Goal: Task Accomplishment & Management: Manage account settings

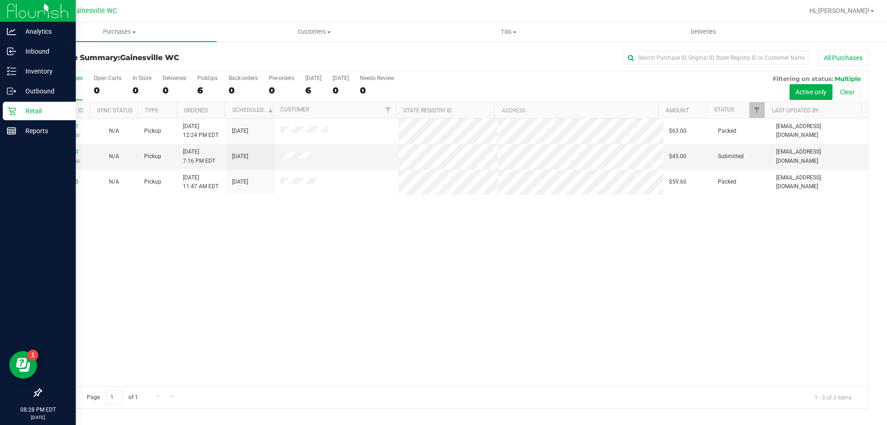
click at [22, 110] on p "Retail" at bounding box center [43, 110] width 55 height 11
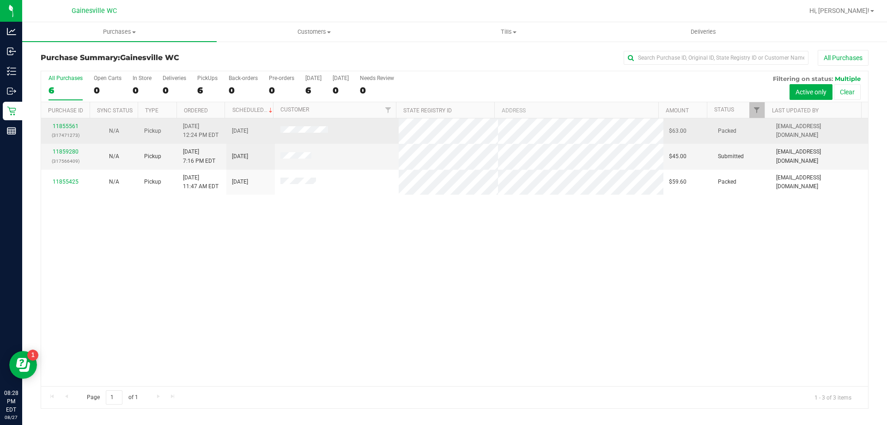
click at [64, 129] on div "11855561 (317471273)" at bounding box center [65, 131] width 37 height 18
click at [67, 127] on link "11855561" at bounding box center [66, 126] width 26 height 6
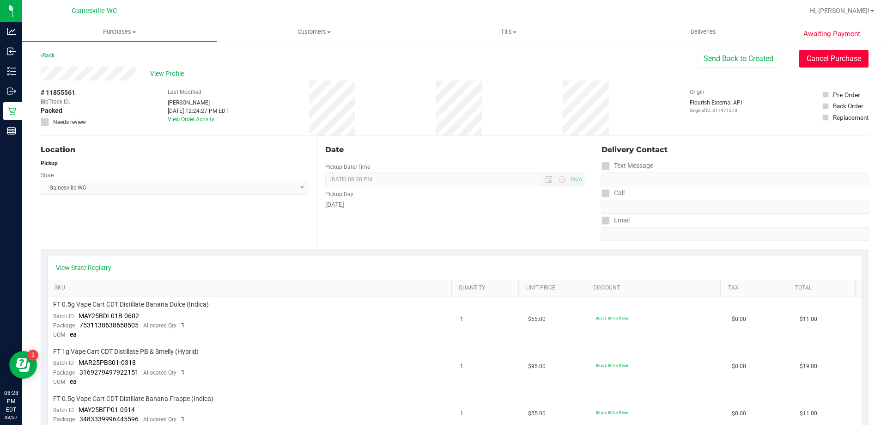
click at [838, 65] on button "Cancel Purchase" at bounding box center [834, 59] width 69 height 18
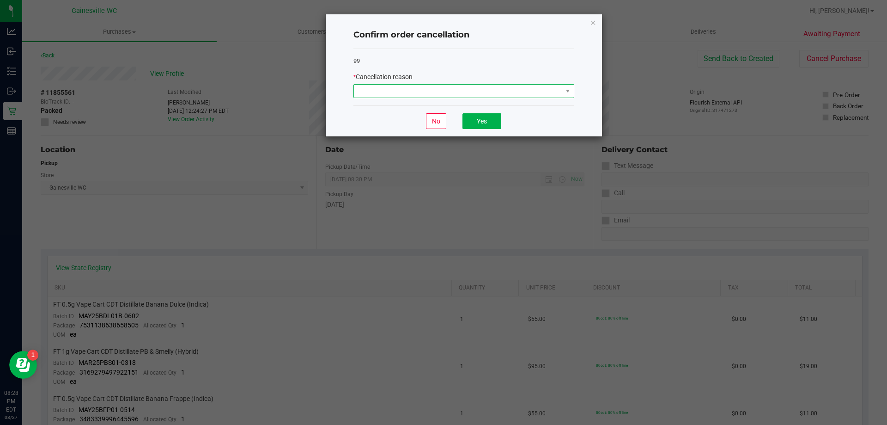
click at [492, 87] on span at bounding box center [458, 91] width 208 height 13
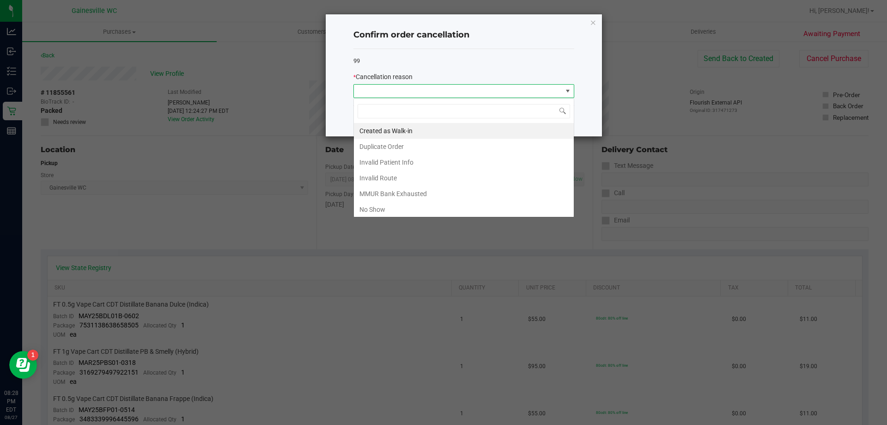
scroll to position [14, 221]
drag, startPoint x: 375, startPoint y: 207, endPoint x: 461, endPoint y: 117, distance: 124.5
click at [375, 206] on li "No Show" at bounding box center [464, 210] width 220 height 16
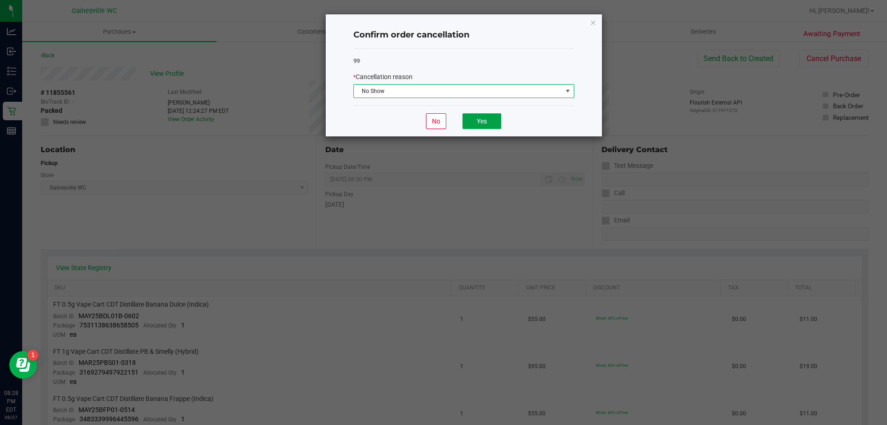
click at [479, 123] on button "Yes" at bounding box center [482, 121] width 39 height 16
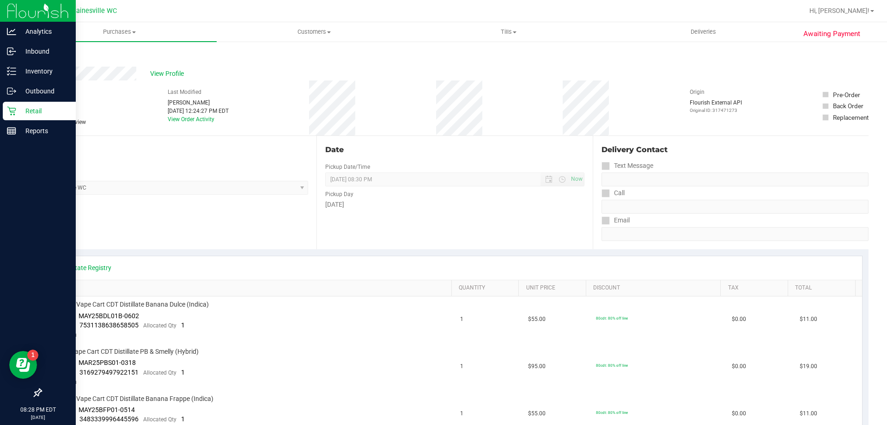
click at [10, 110] on icon at bounding box center [11, 111] width 9 height 9
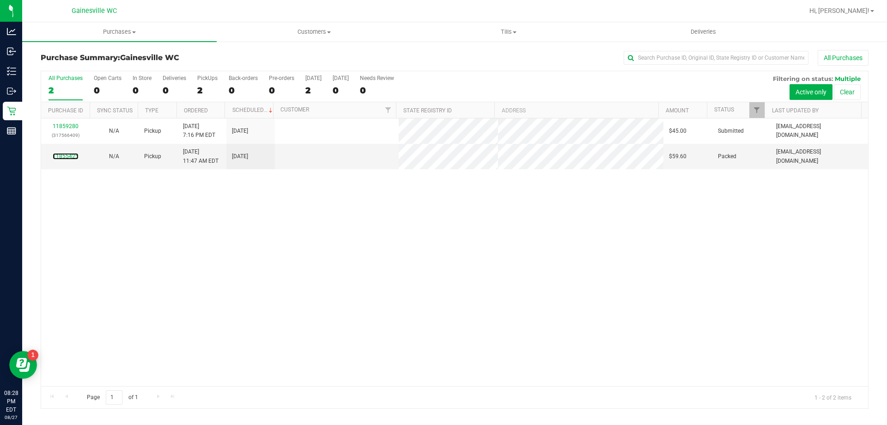
click at [64, 153] on link "11855425" at bounding box center [66, 156] width 26 height 6
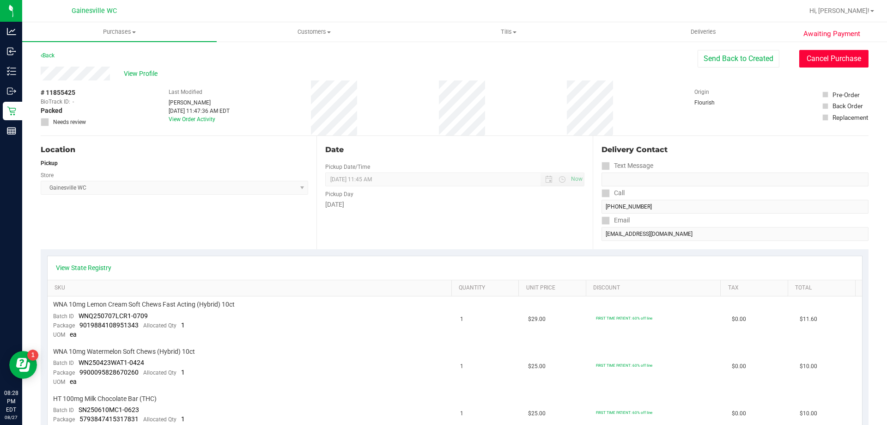
click at [819, 60] on button "Cancel Purchase" at bounding box center [834, 59] width 69 height 18
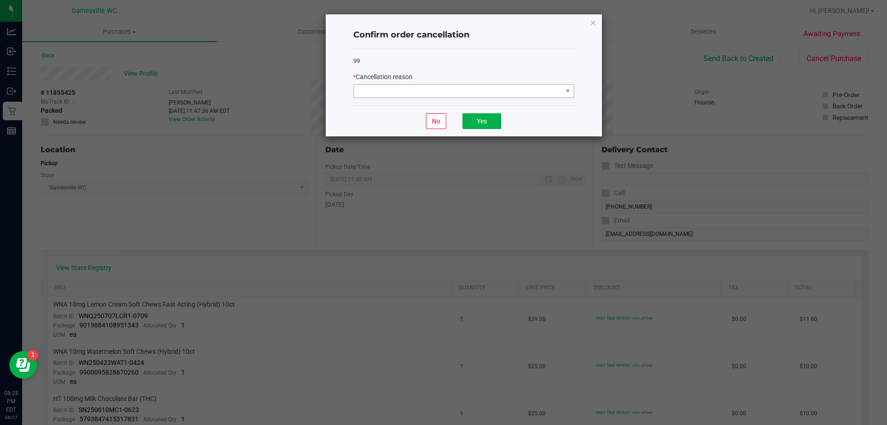
drag, startPoint x: 493, startPoint y: 79, endPoint x: 497, endPoint y: 84, distance: 6.7
click at [494, 78] on div "* Cancellation reason" at bounding box center [464, 77] width 221 height 10
click at [496, 85] on span at bounding box center [458, 91] width 208 height 13
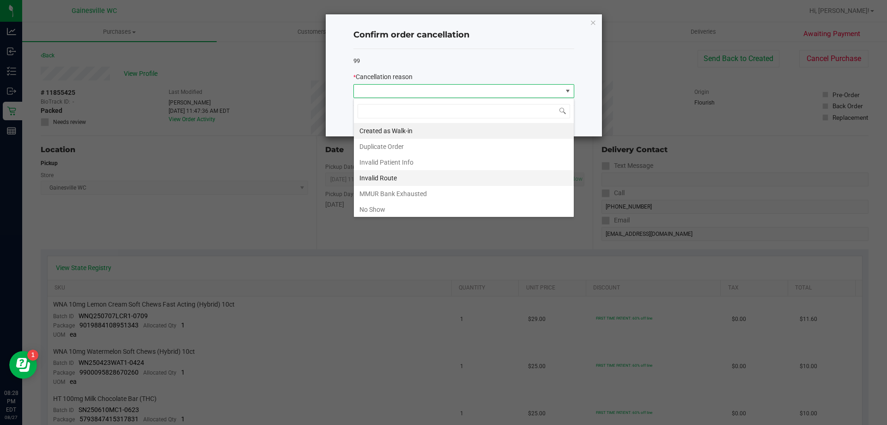
scroll to position [14, 221]
click at [378, 208] on li "No Show" at bounding box center [464, 210] width 220 height 16
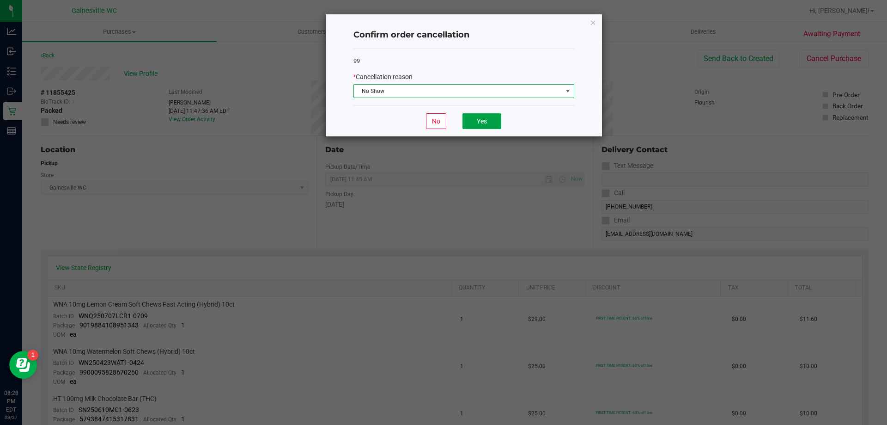
click at [479, 120] on button "Yes" at bounding box center [482, 121] width 39 height 16
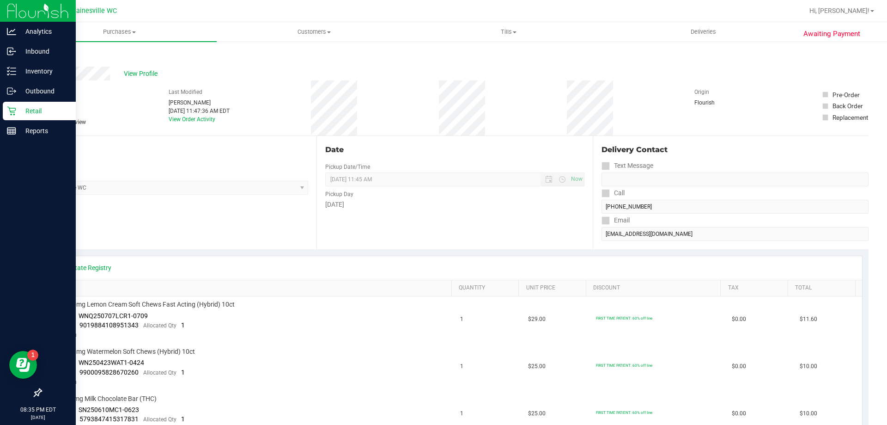
click at [21, 108] on p "Retail" at bounding box center [43, 110] width 55 height 11
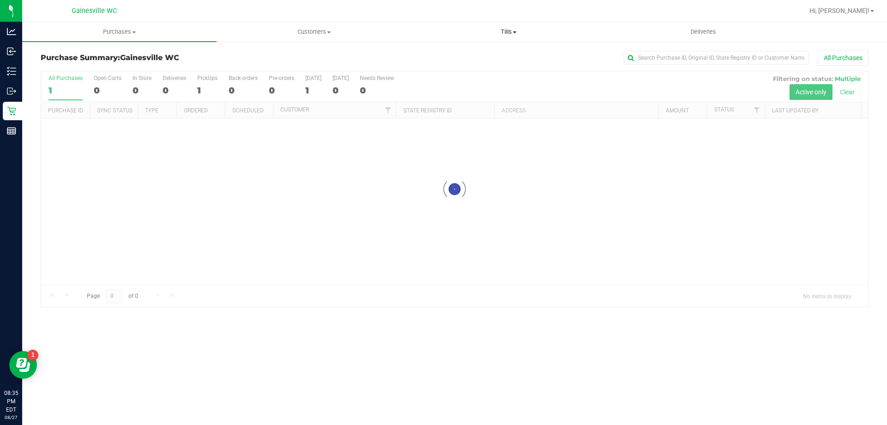
click at [517, 32] on span at bounding box center [515, 32] width 4 height 2
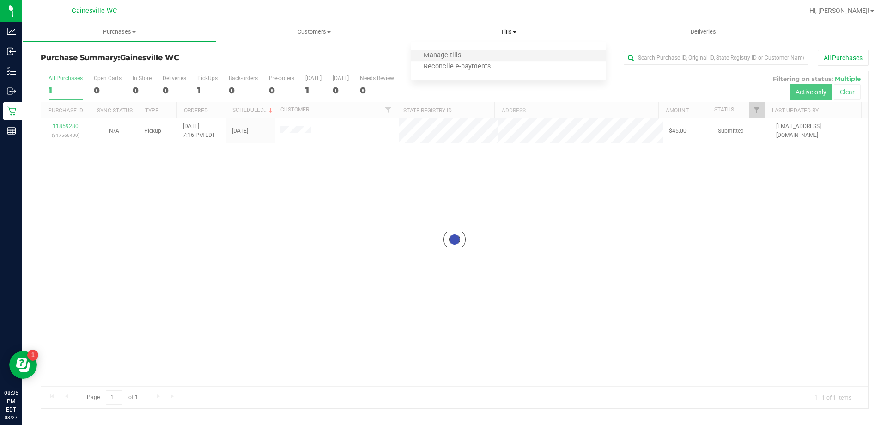
click at [478, 56] on li "Manage tills" at bounding box center [508, 55] width 195 height 11
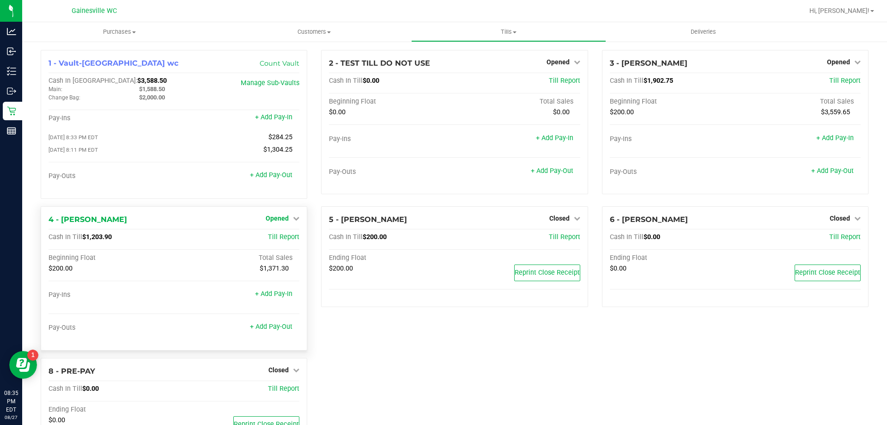
click at [270, 219] on span "Opened" at bounding box center [277, 217] width 23 height 7
click at [283, 241] on link "Close Till" at bounding box center [278, 236] width 25 height 7
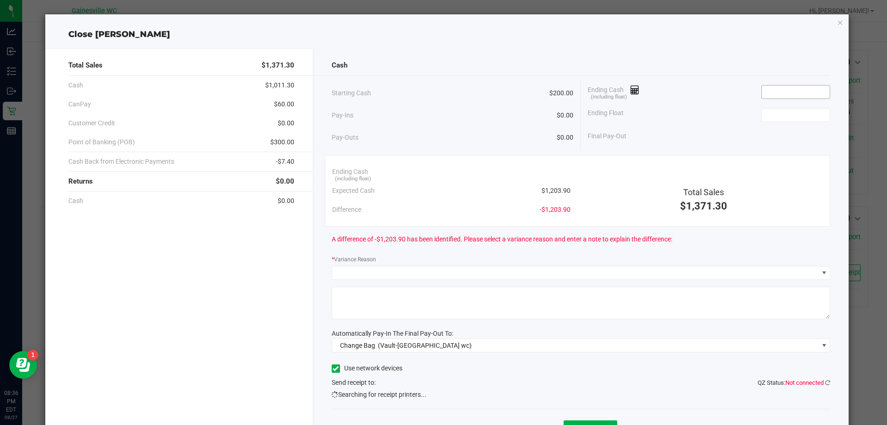
click at [766, 97] on input at bounding box center [796, 92] width 68 height 13
type input "$1,371.30"
click at [788, 116] on input at bounding box center [796, 115] width 68 height 13
type input "200"
type input "1371.3"
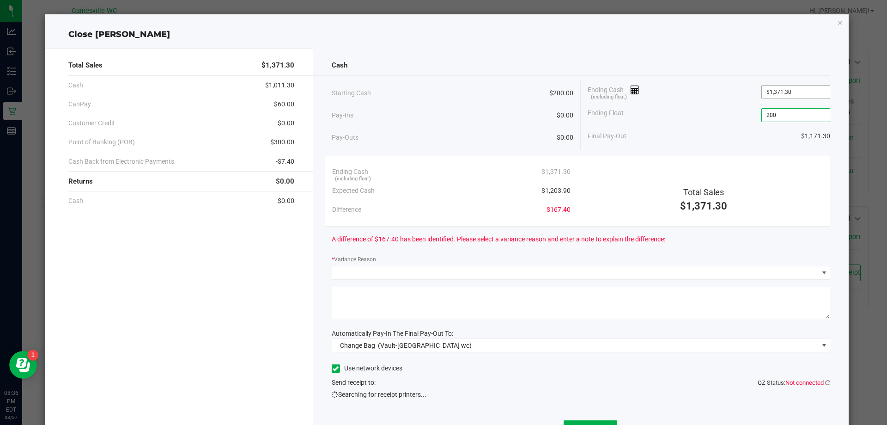
type input "$200.00"
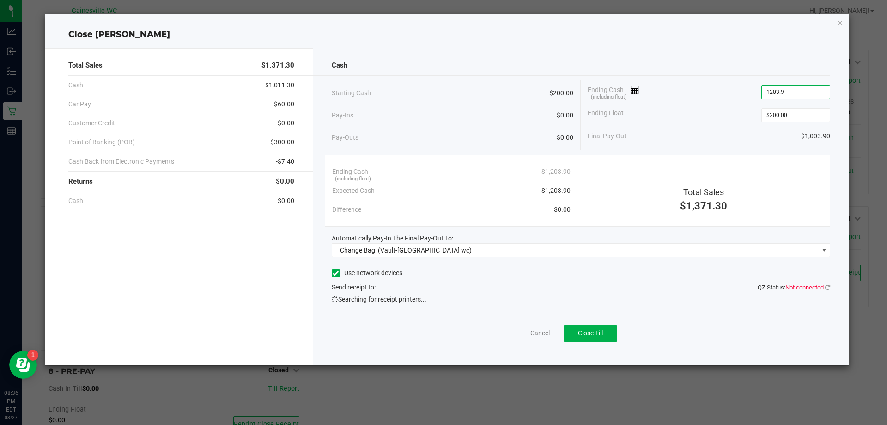
type input "$1,203.90"
click at [484, 258] on div "Cash Starting Cash $200.00 Pay-Ins $0.00 Pay-Outs $0.00 Ending Cash (including …" at bounding box center [581, 206] width 536 height 317
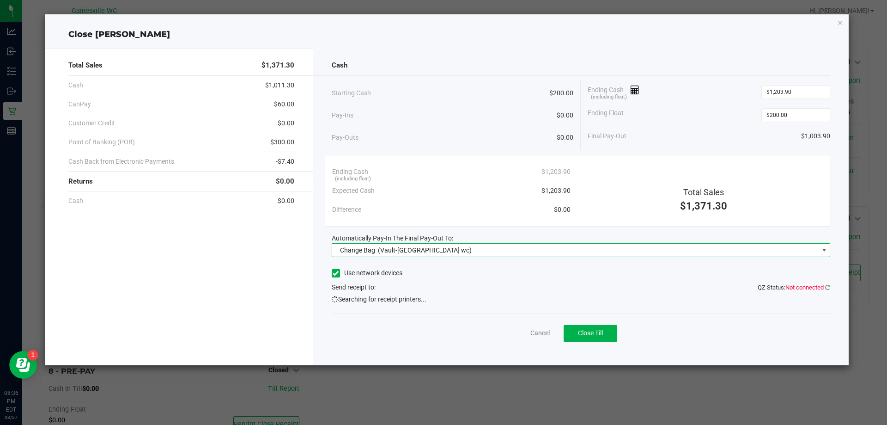
click at [486, 254] on span "Change Bag (Vault-[GEOGRAPHIC_DATA] wc)" at bounding box center [575, 250] width 487 height 13
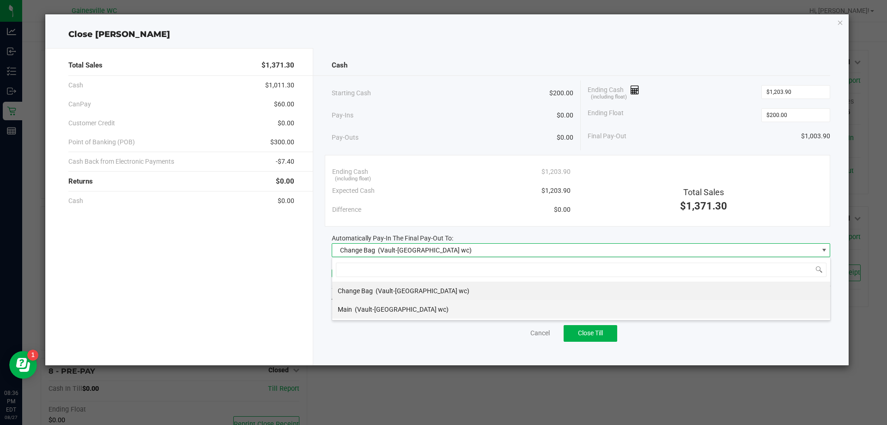
scroll to position [14, 499]
click at [386, 313] on div "Main (Vault-[GEOGRAPHIC_DATA] wc)" at bounding box center [393, 309] width 111 height 17
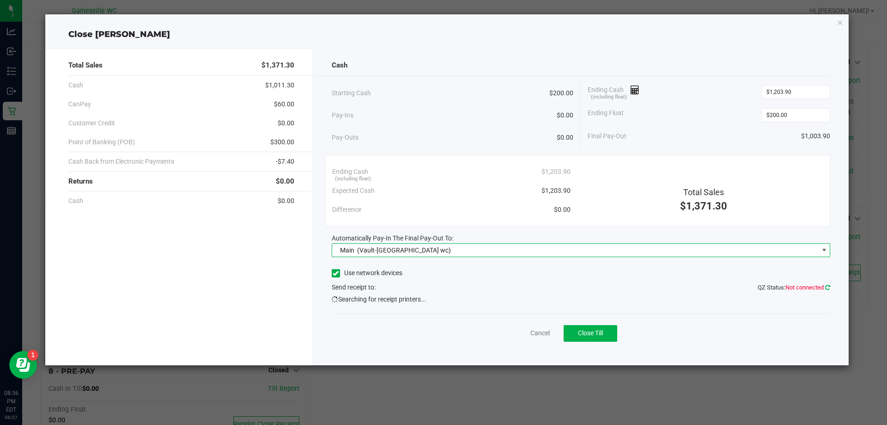
click at [829, 287] on icon at bounding box center [827, 287] width 5 height 6
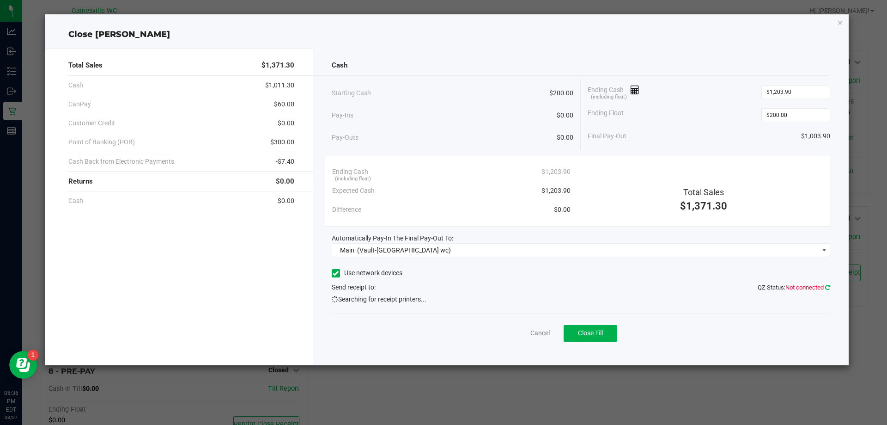
click at [829, 287] on icon at bounding box center [827, 287] width 5 height 6
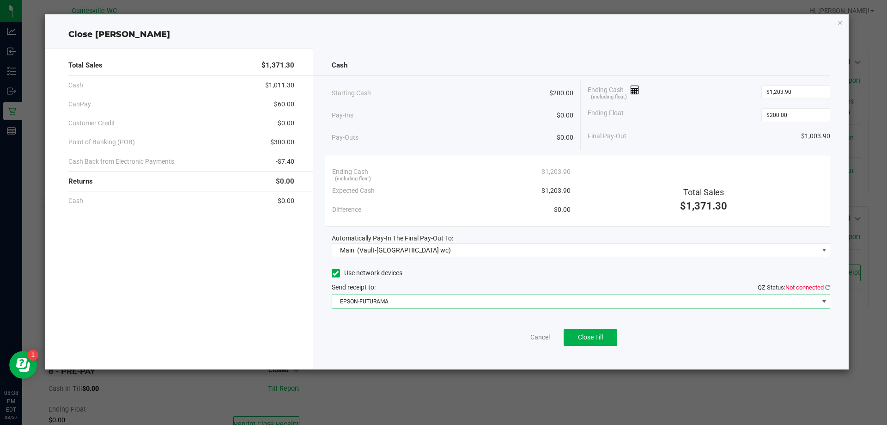
click at [608, 308] on span "EPSON-FUTURAMA" at bounding box center [581, 301] width 499 height 14
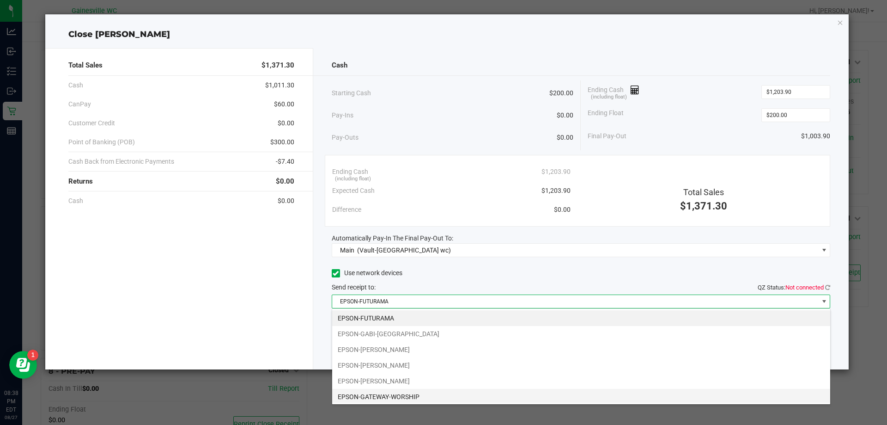
click at [365, 393] on li "EPSON-GATEWAY-WORSHIP" at bounding box center [581, 397] width 498 height 16
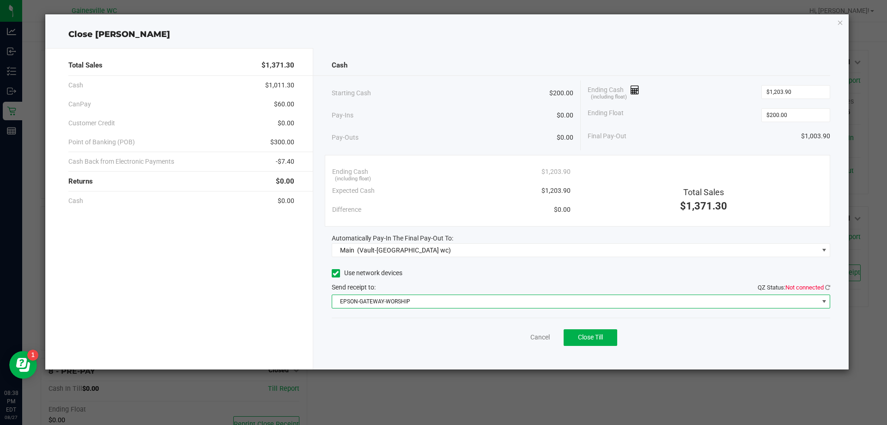
click at [832, 286] on div "Cash Starting Cash $200.00 Pay-Ins $0.00 Pay-Outs $0.00 Ending Cash (including …" at bounding box center [581, 208] width 536 height 321
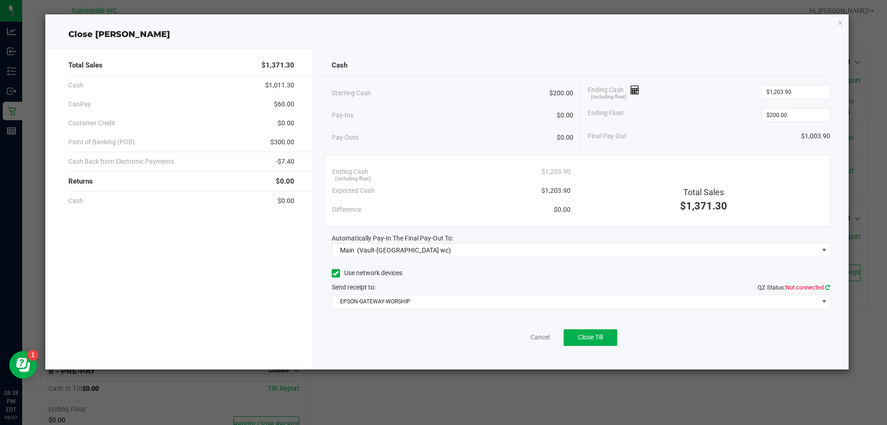
click at [830, 287] on icon at bounding box center [827, 287] width 5 height 6
click at [611, 341] on button "Close Till" at bounding box center [591, 337] width 54 height 17
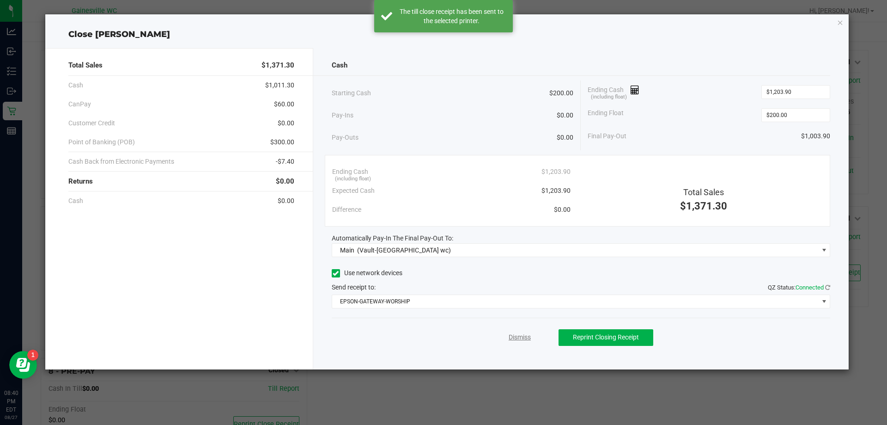
click at [529, 335] on link "Dismiss" at bounding box center [520, 337] width 22 height 10
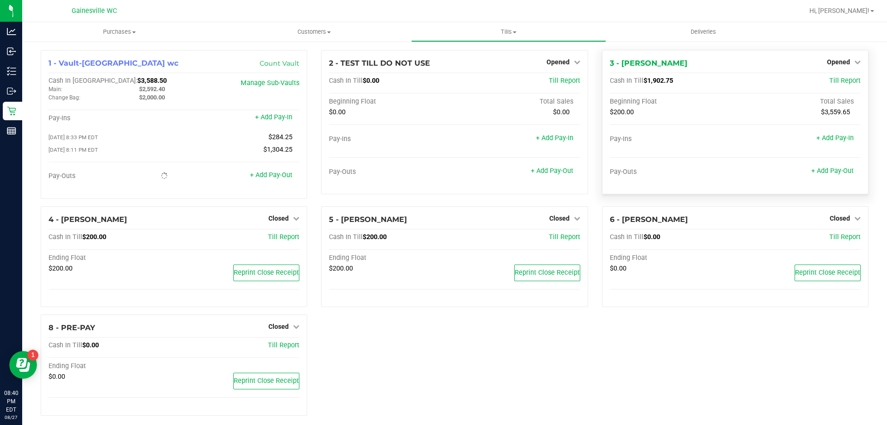
click at [838, 57] on div "Opened" at bounding box center [844, 61] width 34 height 11
click at [836, 59] on span "Opened" at bounding box center [838, 61] width 23 height 7
click at [831, 79] on link "Close Till" at bounding box center [839, 81] width 25 height 7
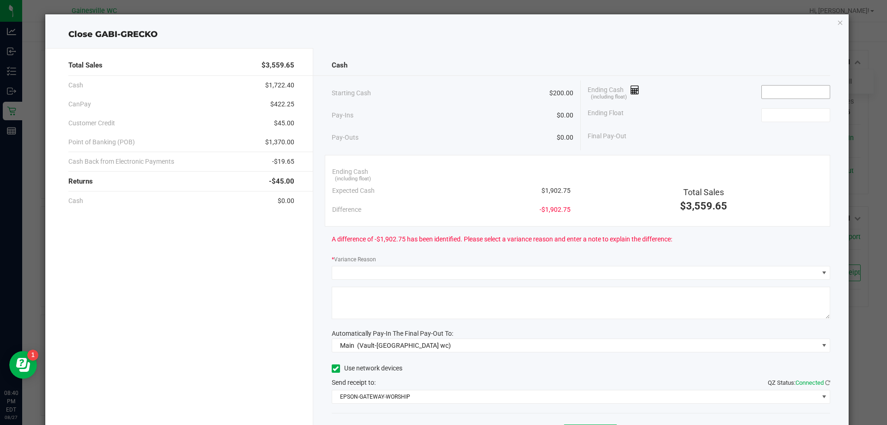
click at [772, 95] on input at bounding box center [796, 92] width 68 height 13
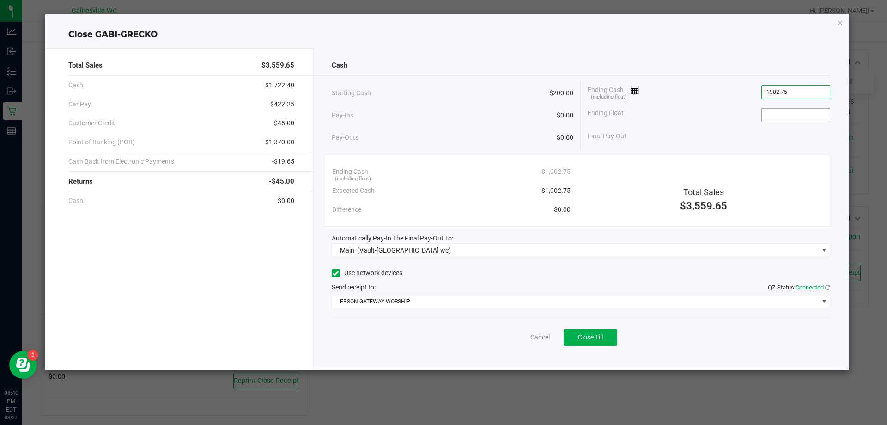
type input "$1,902.75"
click at [774, 115] on input at bounding box center [796, 115] width 68 height 13
type input "$200.00"
click at [648, 270] on div "Use network devices" at bounding box center [581, 273] width 499 height 14
click at [613, 338] on button "Close Till" at bounding box center [591, 337] width 54 height 17
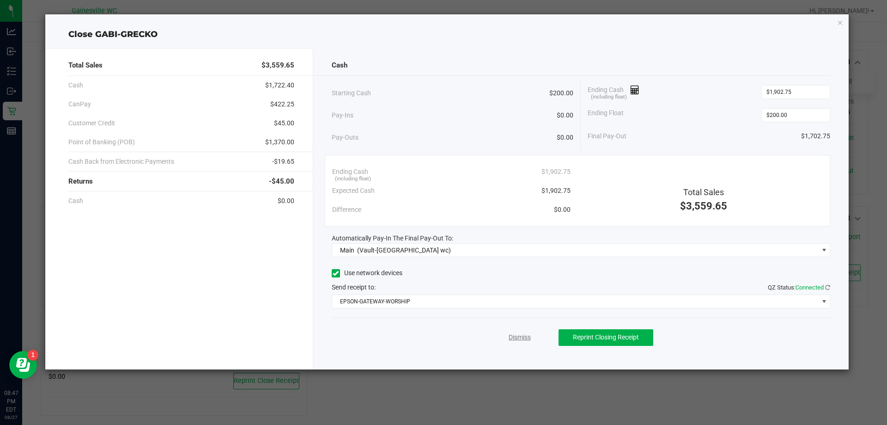
click at [520, 336] on link "Dismiss" at bounding box center [520, 337] width 22 height 10
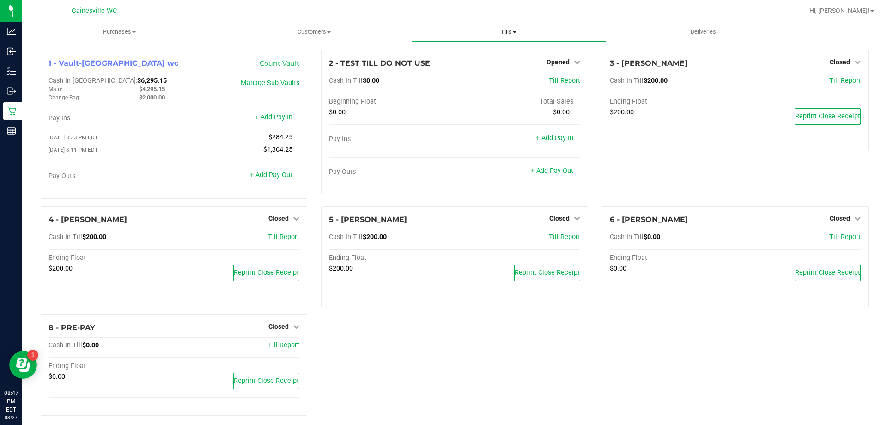
click at [533, 34] on span "Tills" at bounding box center [509, 32] width 194 height 8
click at [485, 64] on span "Reconcile e-payments" at bounding box center [457, 67] width 92 height 8
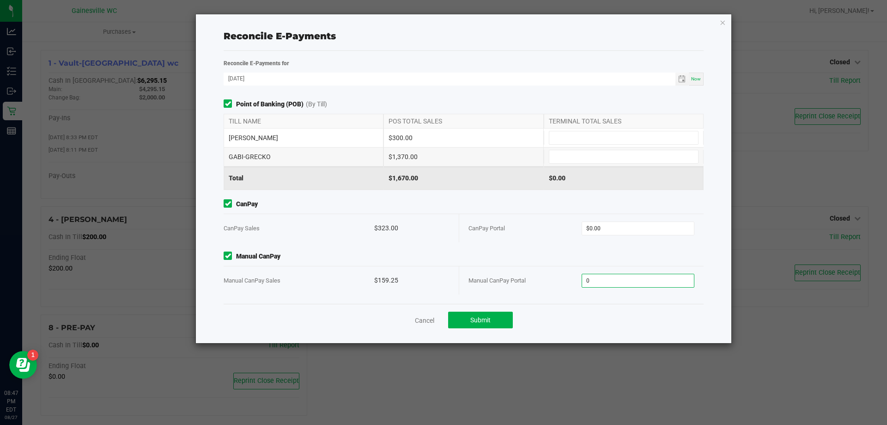
click at [614, 286] on input "0" at bounding box center [638, 280] width 112 height 13
type input "159.25"
type input "0"
type input "$159.25"
click at [635, 223] on input "0" at bounding box center [638, 228] width 112 height 13
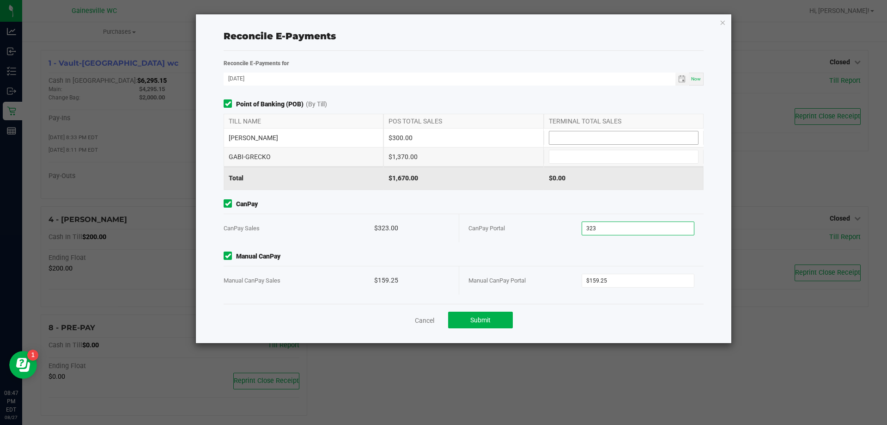
type input "$323.00"
click at [603, 131] on input at bounding box center [624, 137] width 149 height 13
type input "$300.00"
click at [574, 159] on input at bounding box center [624, 156] width 149 height 13
type input "$1,370.00"
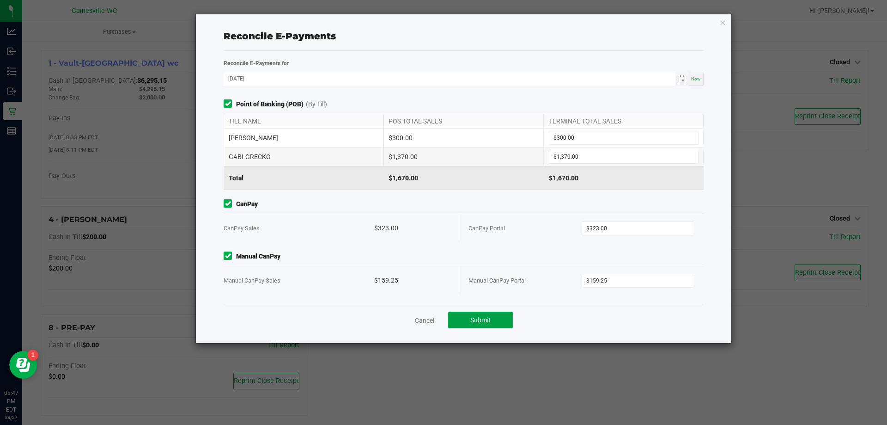
click at [490, 322] on span "Submit" at bounding box center [480, 319] width 20 height 7
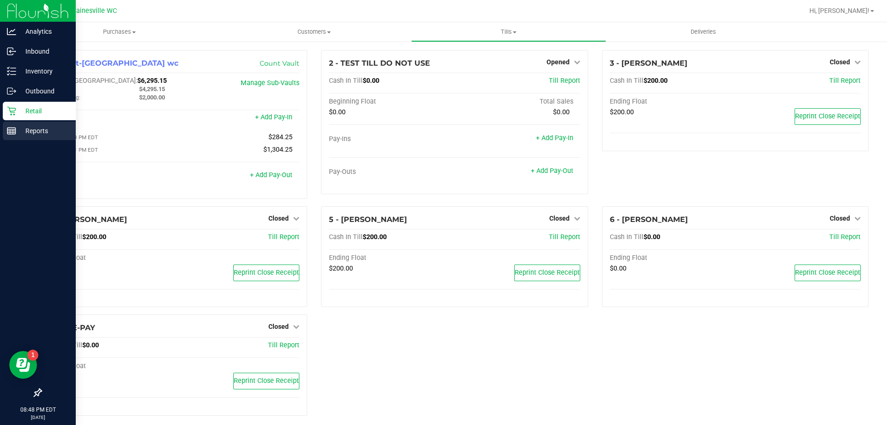
click at [6, 135] on div "Reports" at bounding box center [39, 131] width 73 height 18
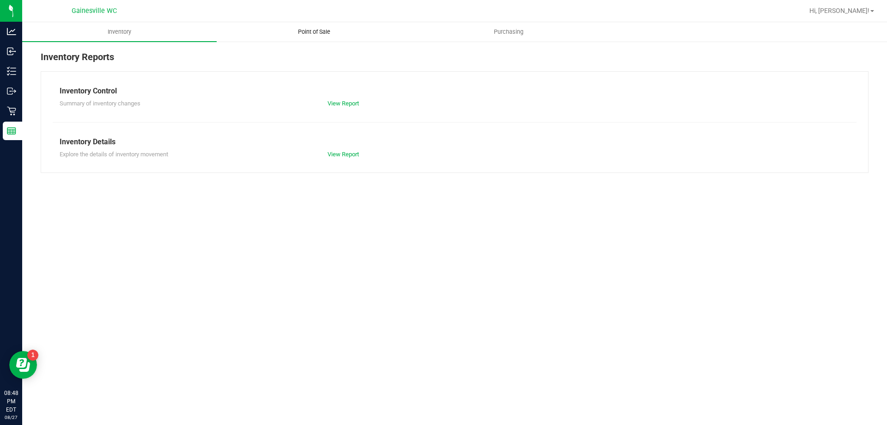
click at [302, 33] on span "Point of Sale" at bounding box center [314, 32] width 57 height 8
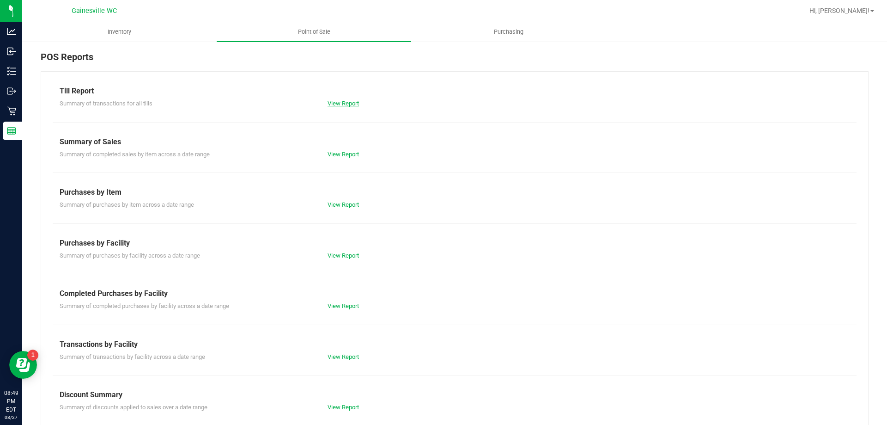
click at [336, 101] on link "View Report" at bounding box center [343, 103] width 31 height 7
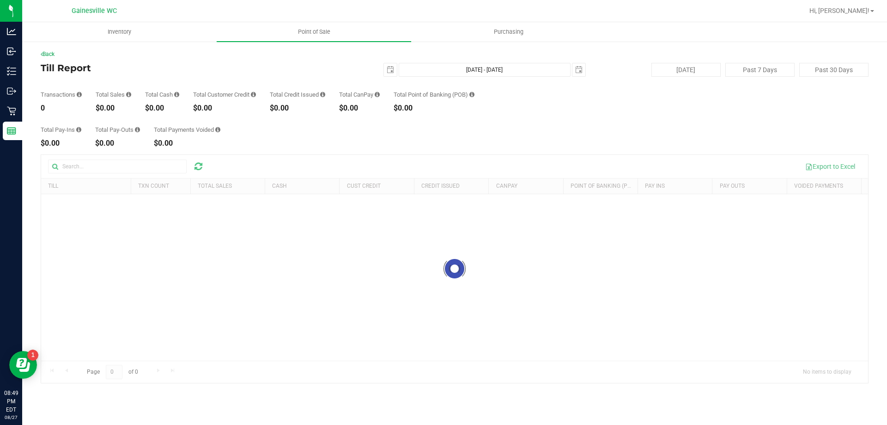
click at [832, 165] on div at bounding box center [454, 269] width 827 height 228
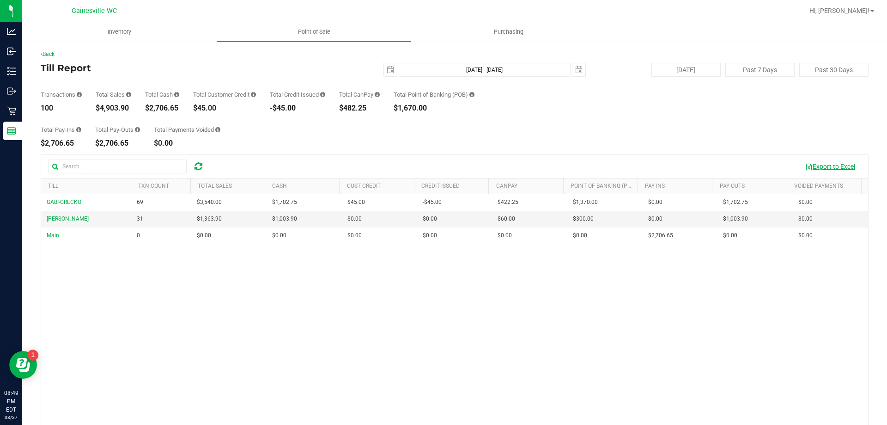
click at [832, 165] on button "Export to Excel" at bounding box center [831, 167] width 62 height 16
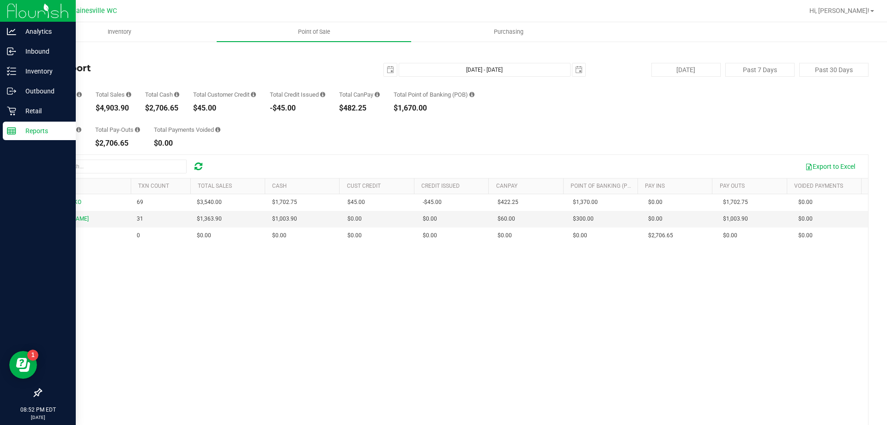
click at [12, 128] on icon at bounding box center [11, 130] width 9 height 9
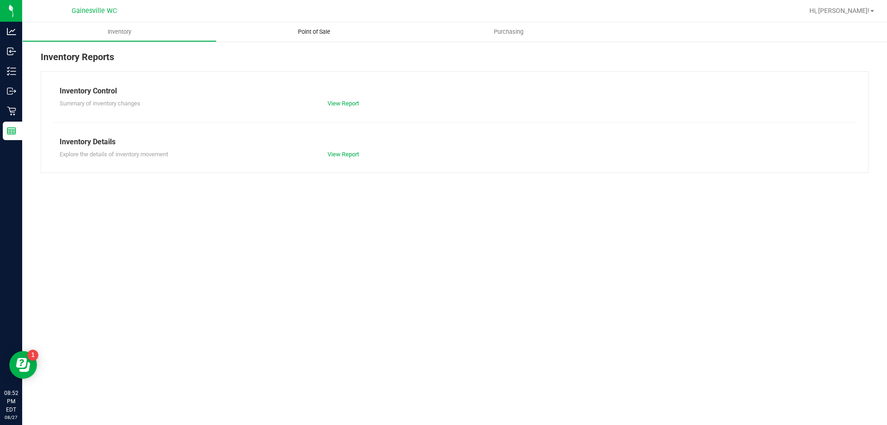
click at [303, 25] on uib-tab-heading "Point of Sale" at bounding box center [314, 31] width 195 height 19
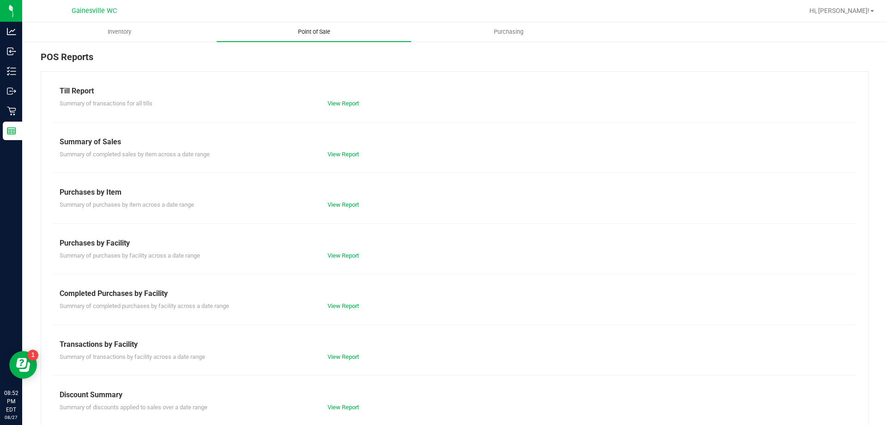
click at [303, 28] on span "Point of Sale" at bounding box center [314, 32] width 57 height 8
click at [336, 307] on link "View Report" at bounding box center [343, 305] width 31 height 7
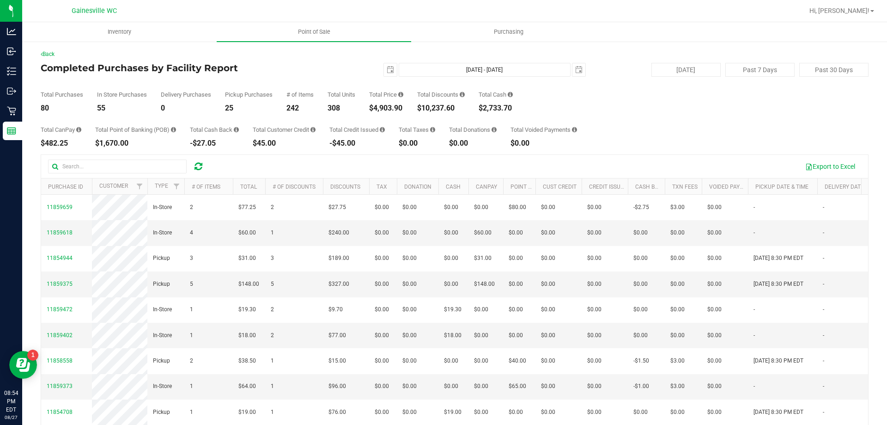
click at [727, 112] on div "Total CanPay $482.25 Total Point of Banking (POB) $1,670.00 Total Cash Back -$2…" at bounding box center [455, 129] width 828 height 35
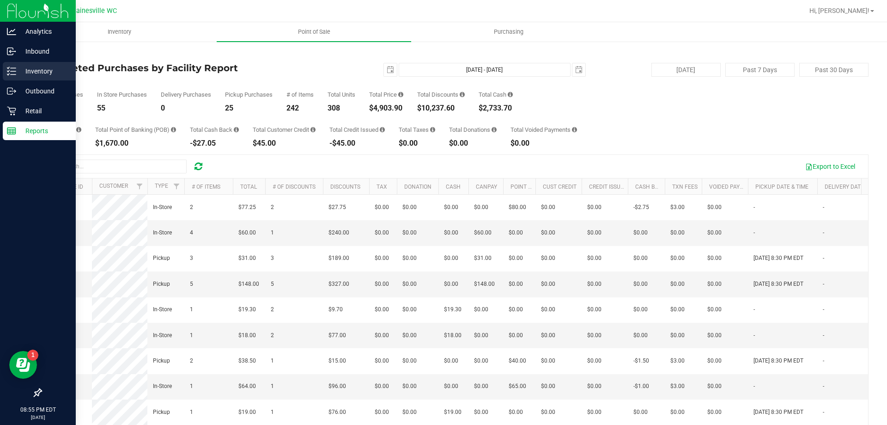
click at [23, 73] on p "Inventory" at bounding box center [43, 71] width 55 height 11
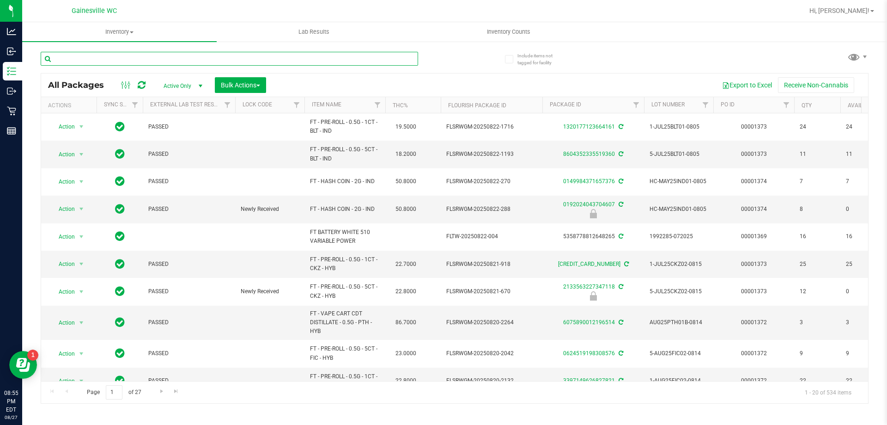
click at [232, 65] on input "text" at bounding box center [230, 59] width 378 height 14
type input "2960864808237563"
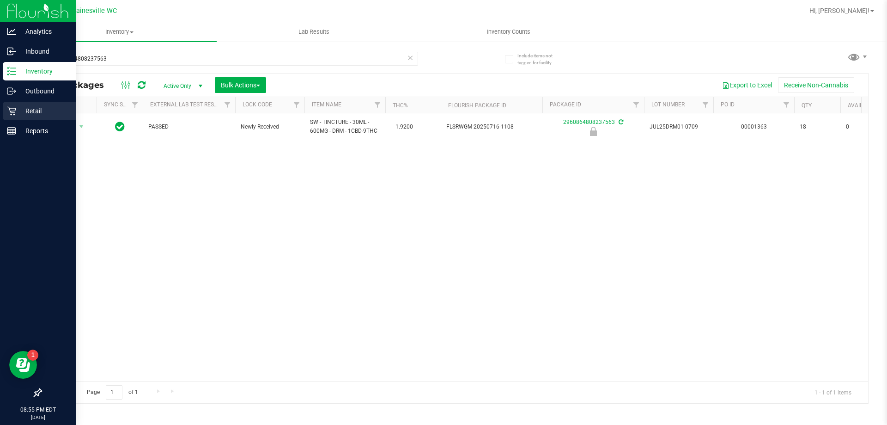
click at [18, 106] on p "Retail" at bounding box center [43, 110] width 55 height 11
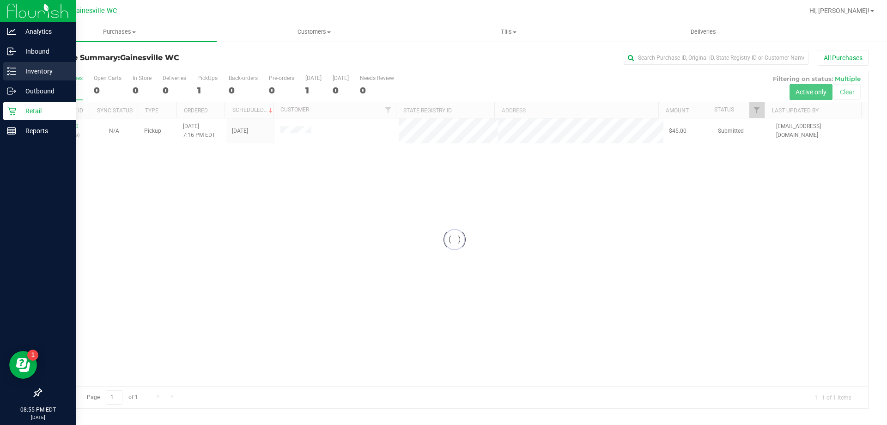
click at [35, 73] on p "Inventory" at bounding box center [43, 71] width 55 height 11
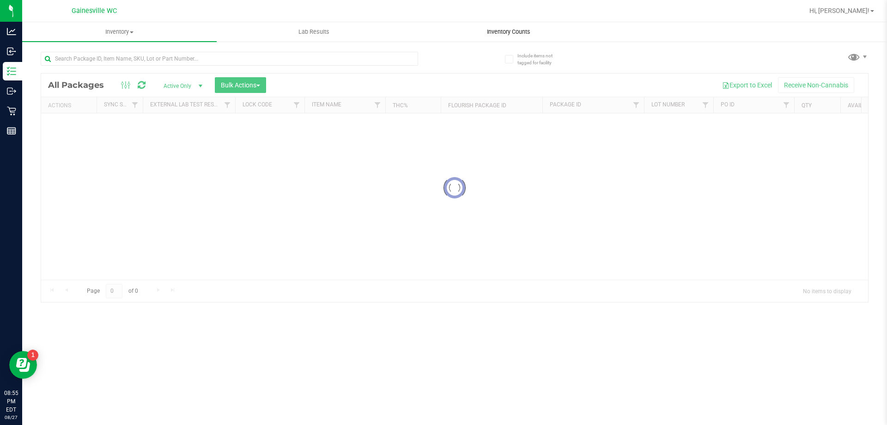
click at [489, 31] on div "Inventory All packages All inventory Waste log Create inventory Lab Results Inv…" at bounding box center [454, 223] width 865 height 403
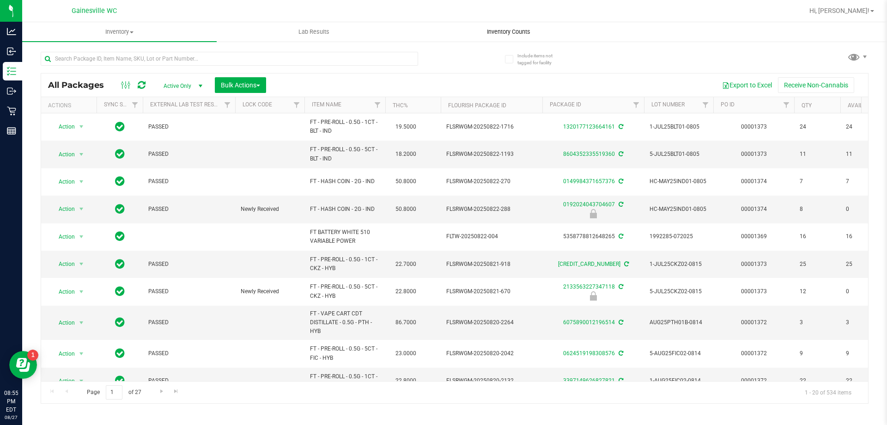
click at [494, 31] on span "Inventory Counts" at bounding box center [509, 32] width 68 height 8
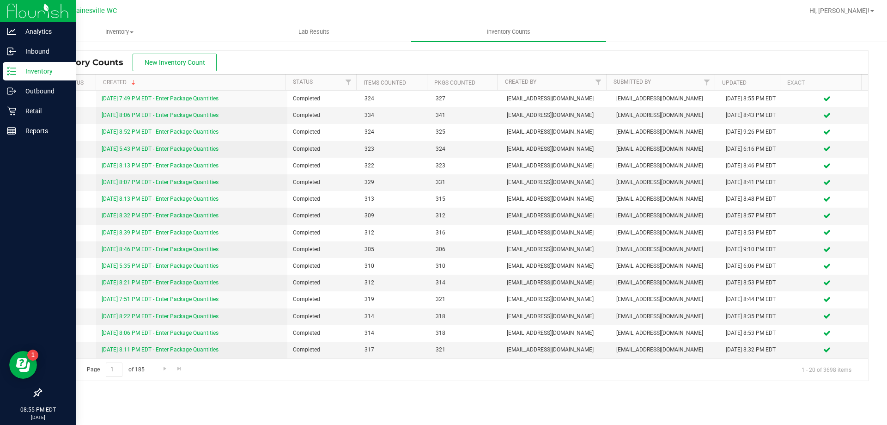
click at [38, 74] on p "Inventory" at bounding box center [43, 71] width 55 height 11
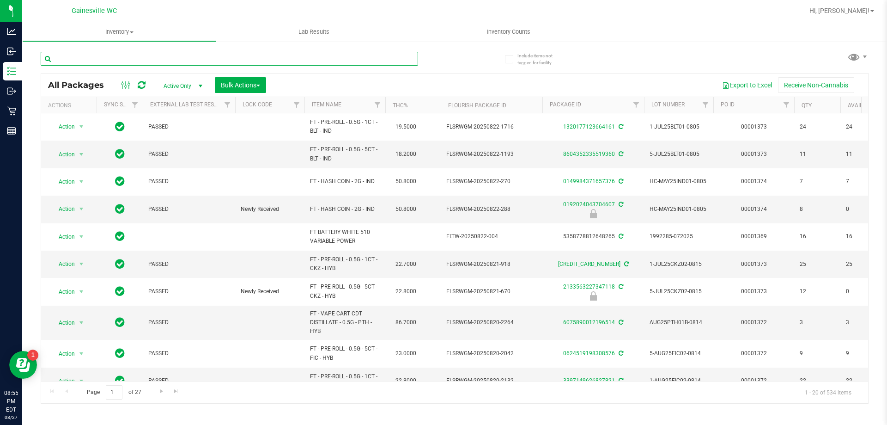
click at [224, 54] on input "text" at bounding box center [230, 59] width 378 height 14
click at [401, 57] on input "text" at bounding box center [230, 59] width 378 height 14
click at [383, 75] on div "All Packages Active Only Active Only Lab Samples Locked All External Internal B…" at bounding box center [454, 84] width 827 height 23
click at [367, 74] on div "All Packages Active Only Active Only Lab Samples Locked All External Internal B…" at bounding box center [454, 84] width 827 height 23
click at [360, 59] on input "text" at bounding box center [230, 59] width 378 height 14
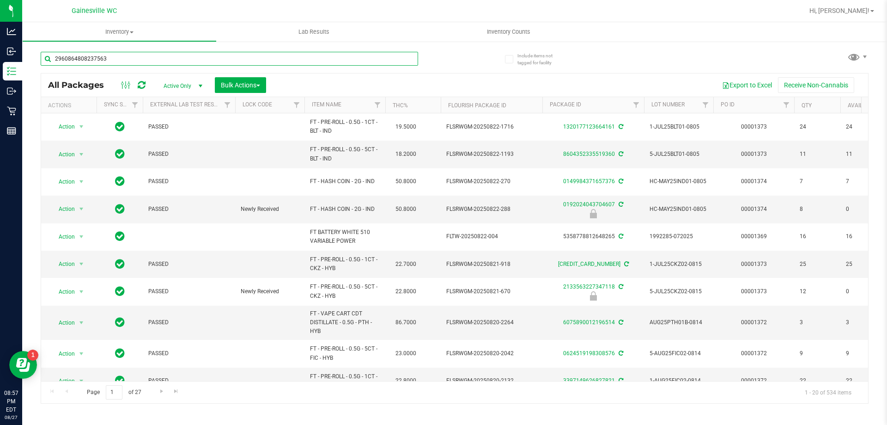
type input "2960864808237563"
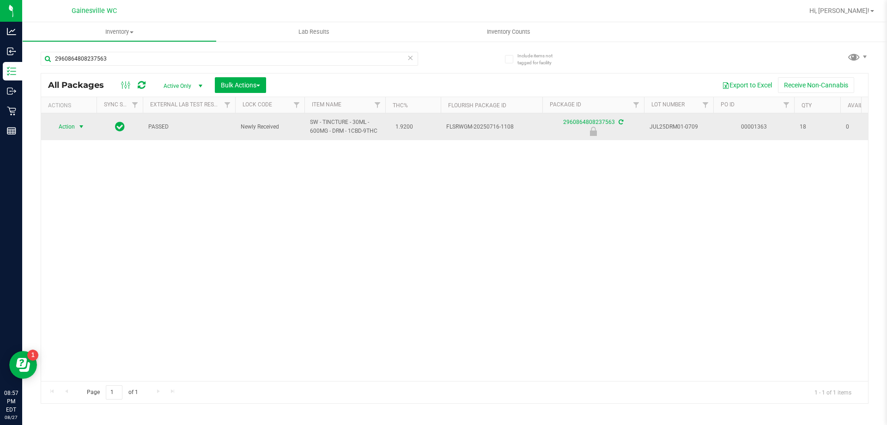
click at [74, 122] on span "Action" at bounding box center [62, 126] width 25 height 13
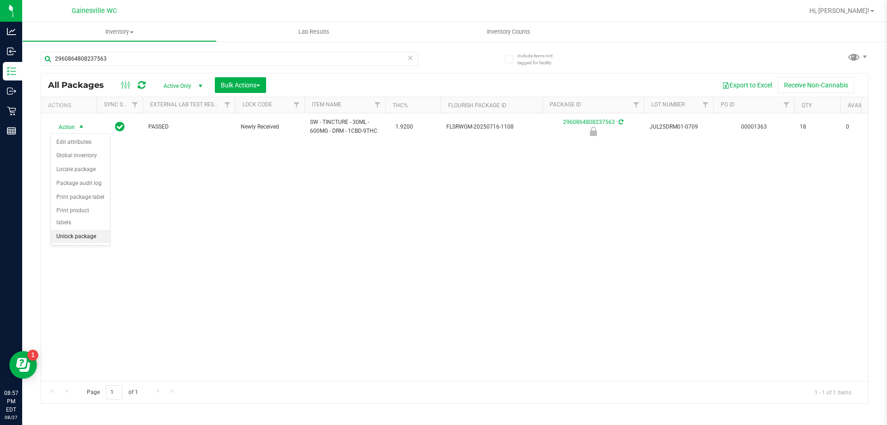
click at [82, 230] on li "Unlock package" at bounding box center [80, 237] width 59 height 14
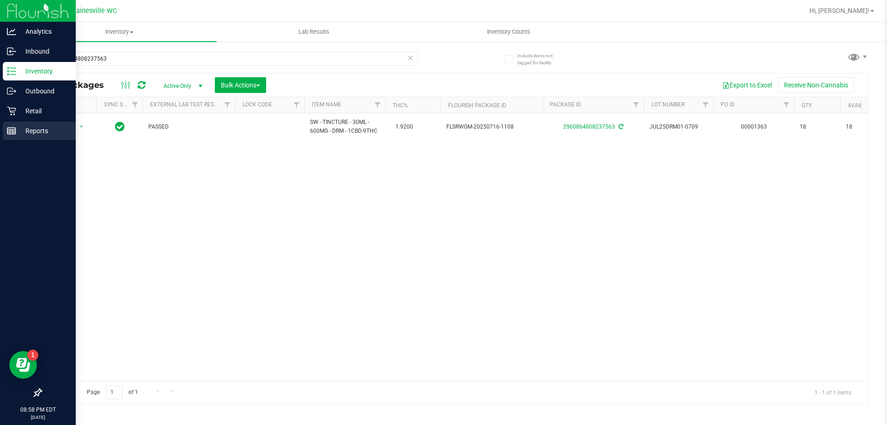
click at [17, 130] on p "Reports" at bounding box center [43, 130] width 55 height 11
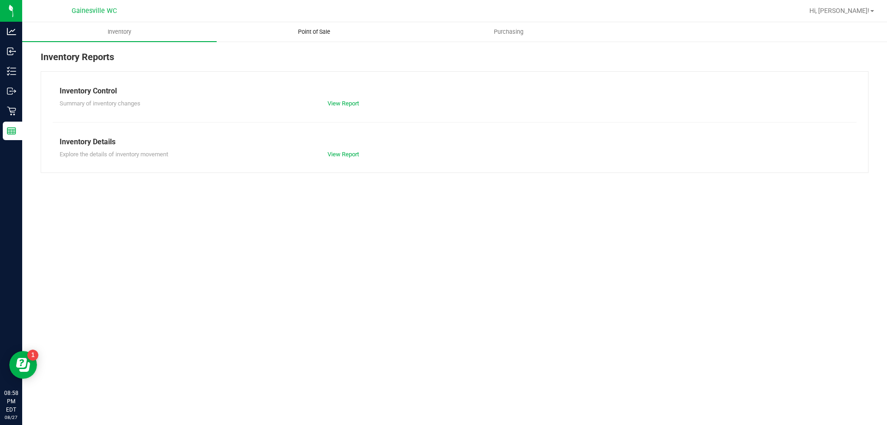
click at [309, 29] on span "Point of Sale" at bounding box center [314, 32] width 57 height 8
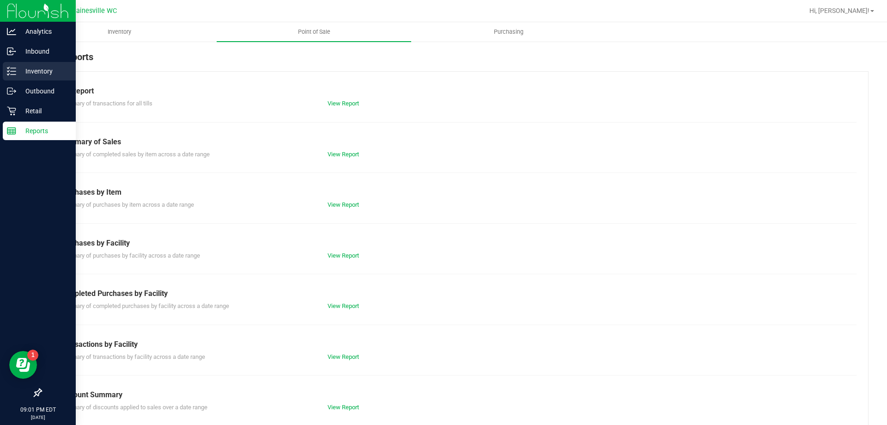
click at [12, 74] on icon at bounding box center [11, 71] width 9 height 9
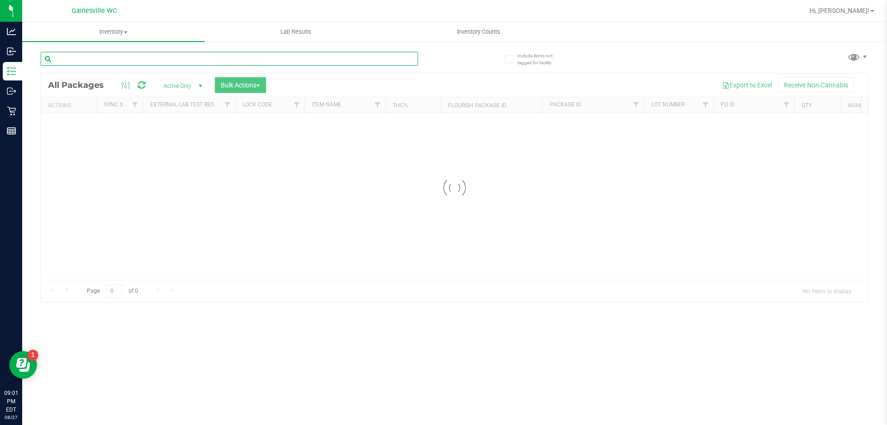
click at [279, 59] on input "text" at bounding box center [230, 59] width 378 height 14
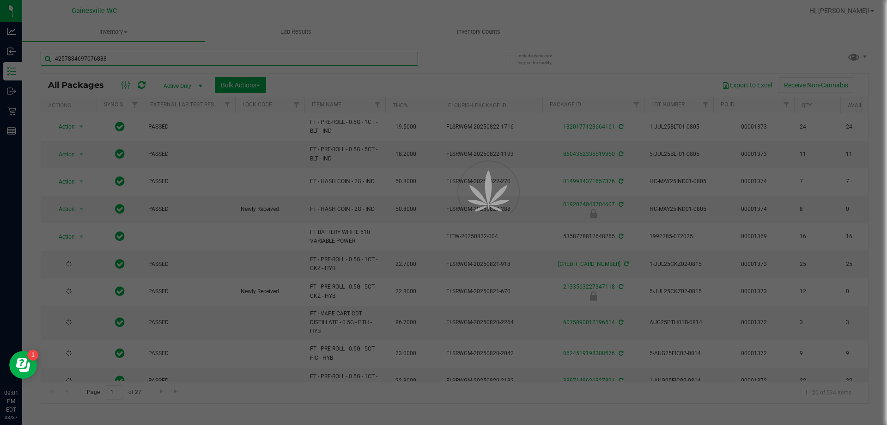
type input "4257884697076888"
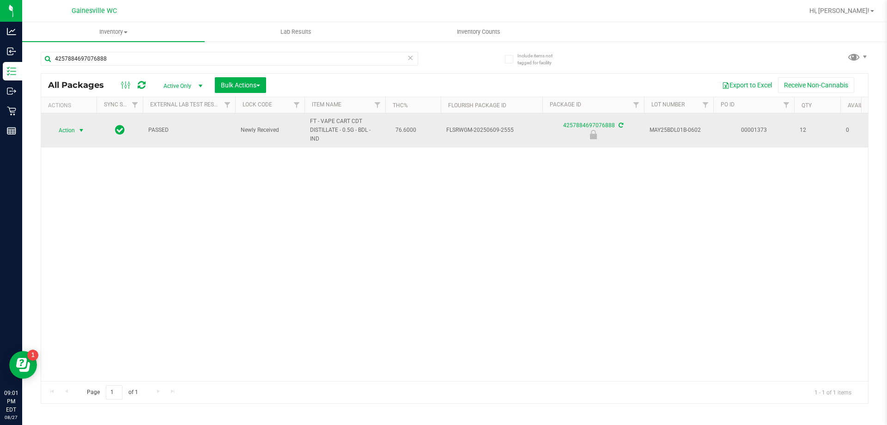
click at [79, 133] on span "select" at bounding box center [81, 130] width 7 height 7
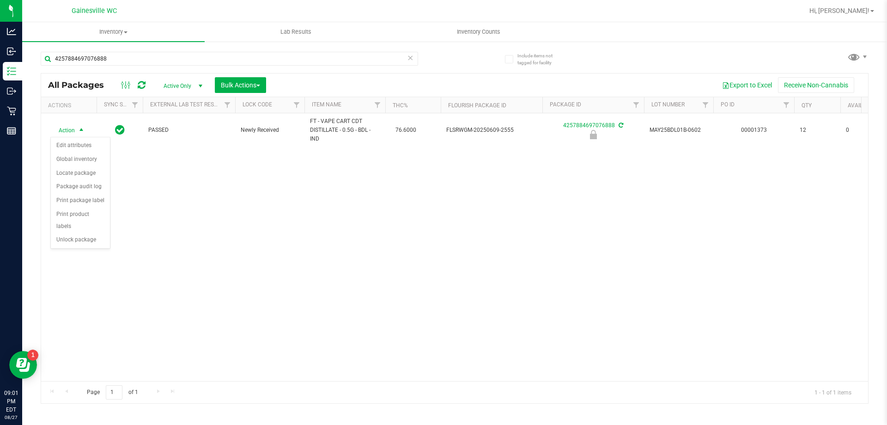
click at [88, 235] on div "Action Edit attributes Global inventory Locate package Package audit log Print …" at bounding box center [80, 193] width 60 height 112
click at [88, 233] on li "Unlock package" at bounding box center [80, 240] width 59 height 14
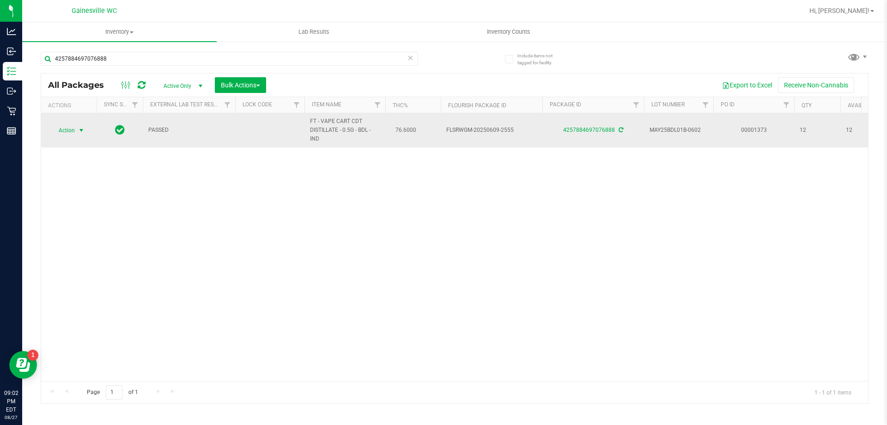
click at [80, 134] on span "select" at bounding box center [82, 130] width 12 height 13
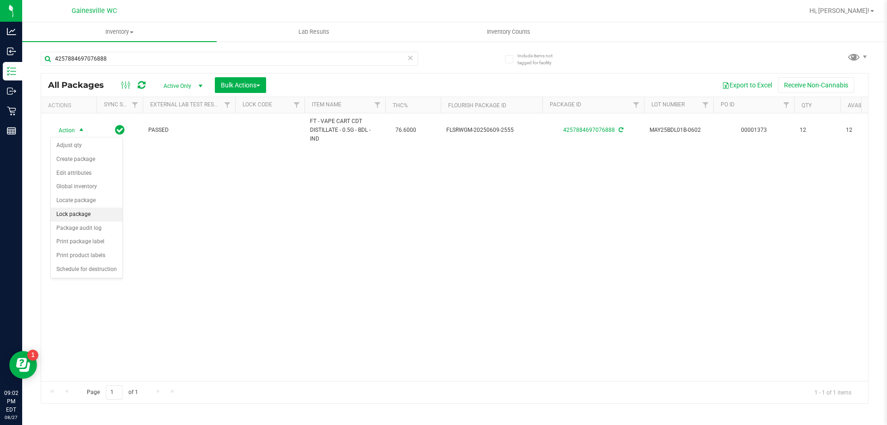
click at [93, 215] on li "Lock package" at bounding box center [87, 215] width 72 height 14
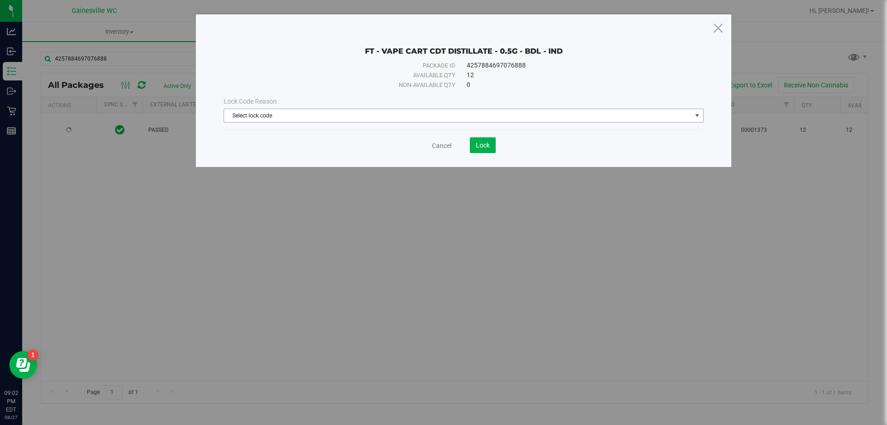
click at [272, 117] on span "Select lock code" at bounding box center [458, 115] width 468 height 13
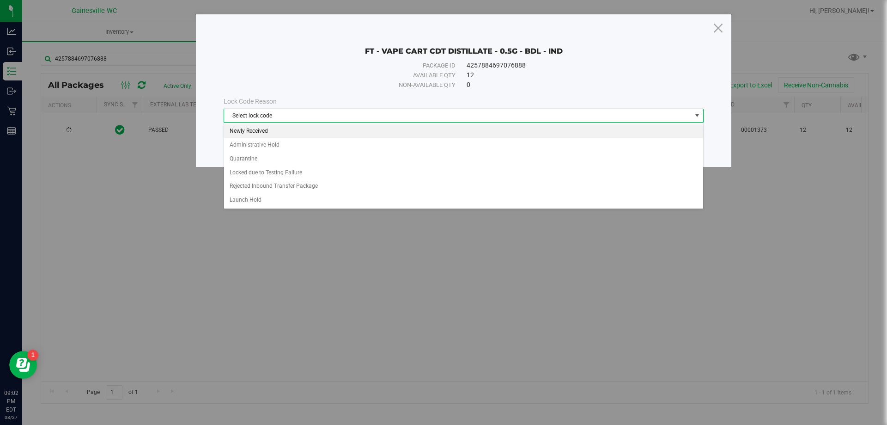
click at [268, 129] on li "Newly Received" at bounding box center [463, 131] width 479 height 14
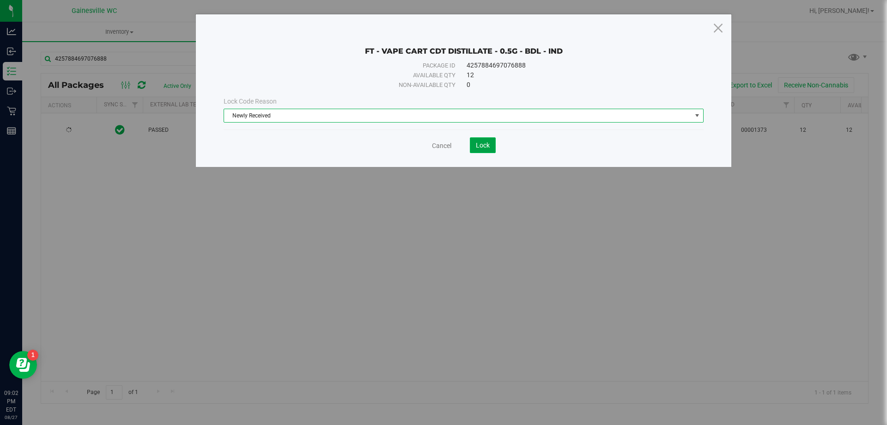
click at [481, 148] on span "Lock" at bounding box center [483, 144] width 14 height 7
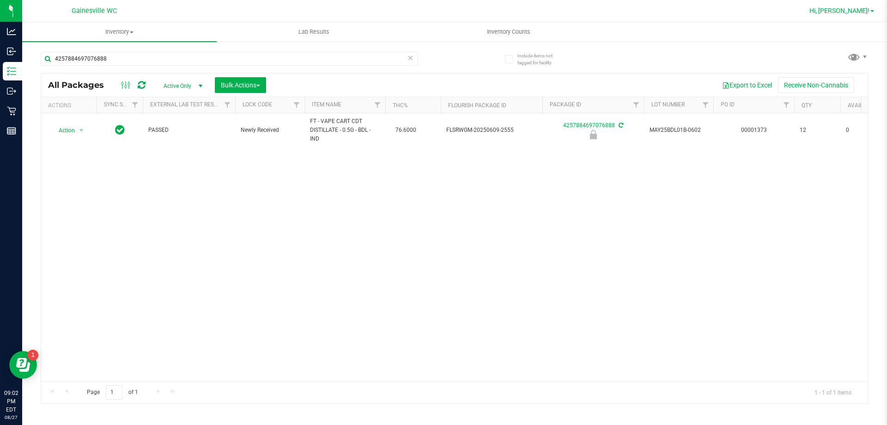
click at [851, 12] on span "Hi, [PERSON_NAME]!" at bounding box center [840, 10] width 60 height 7
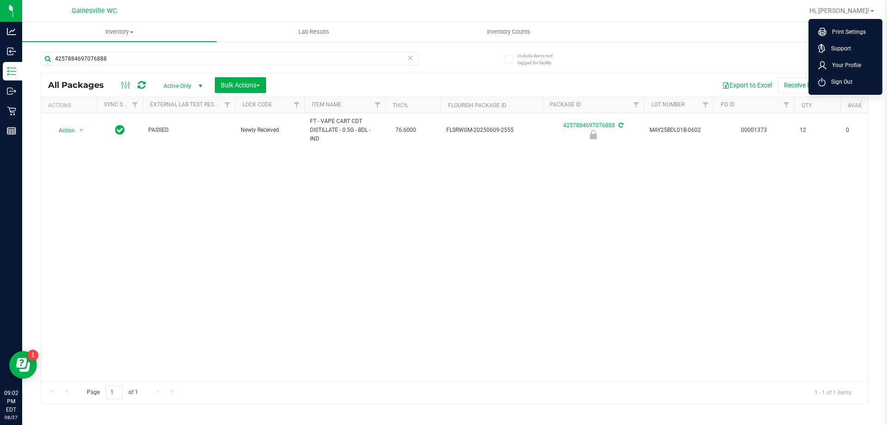
drag, startPoint x: 833, startPoint y: 79, endPoint x: 794, endPoint y: 64, distance: 41.8
click at [833, 79] on span "Sign Out" at bounding box center [839, 81] width 27 height 9
